Goal: Information Seeking & Learning: Check status

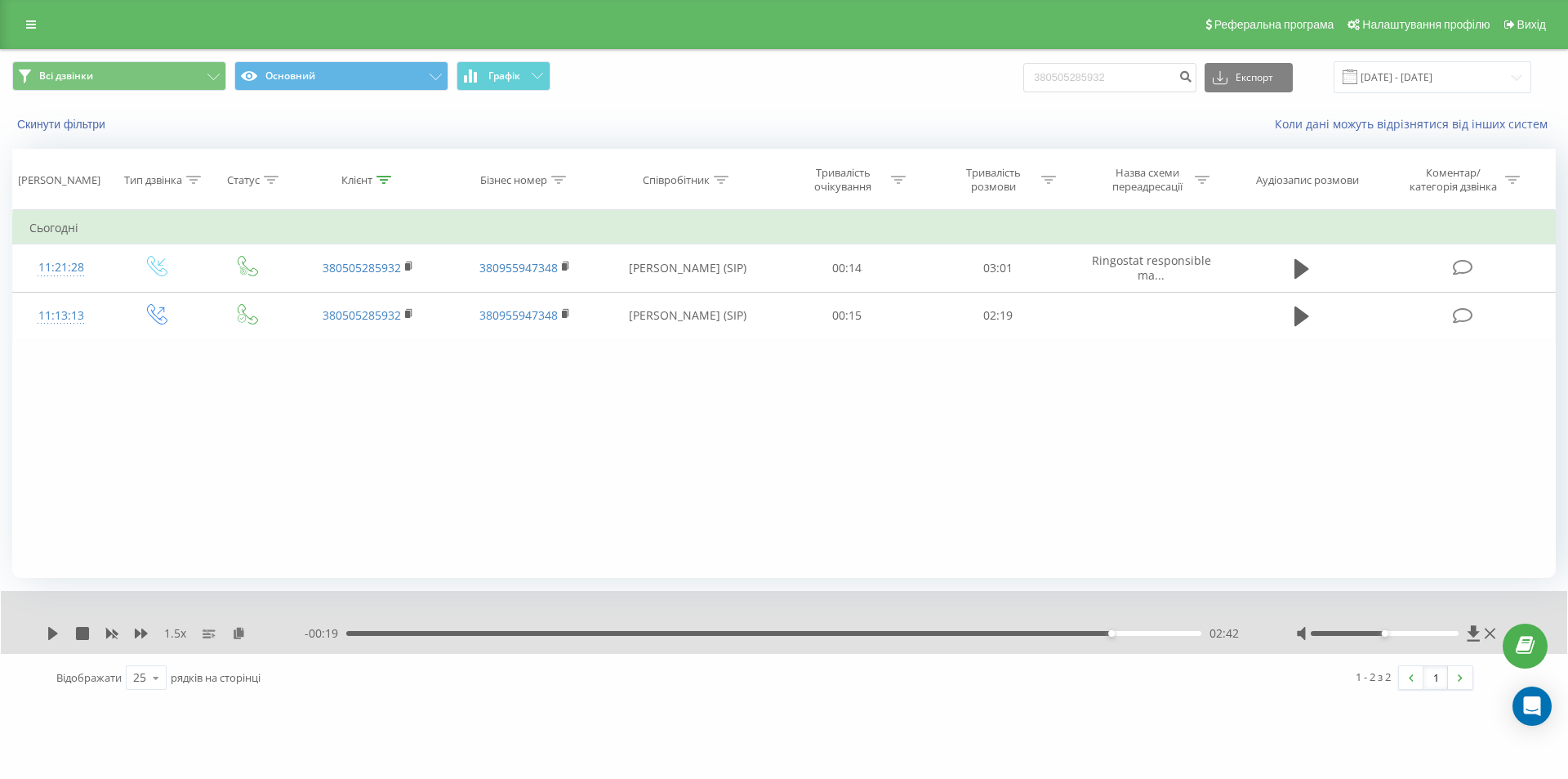
click at [1076, 73] on input "380505285932" at bounding box center [1110, 77] width 173 height 29
type input "380634028575"
